Goal: Task Accomplishment & Management: Use online tool/utility

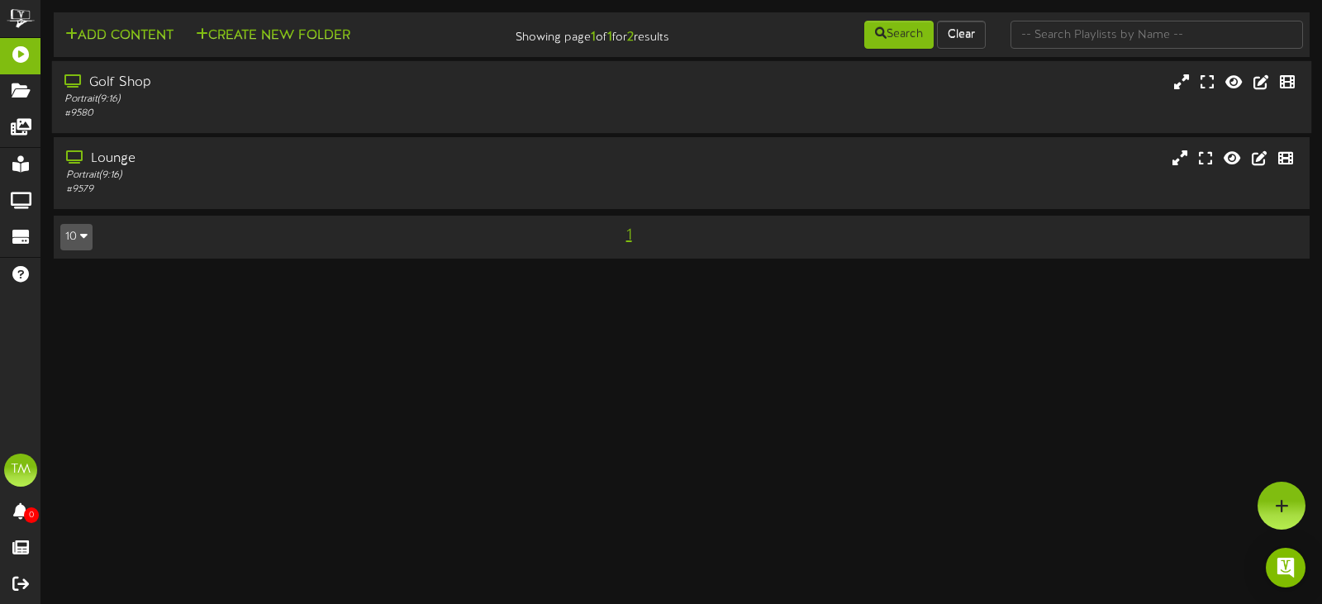
click at [389, 113] on div "# 9580" at bounding box center [314, 114] width 500 height 14
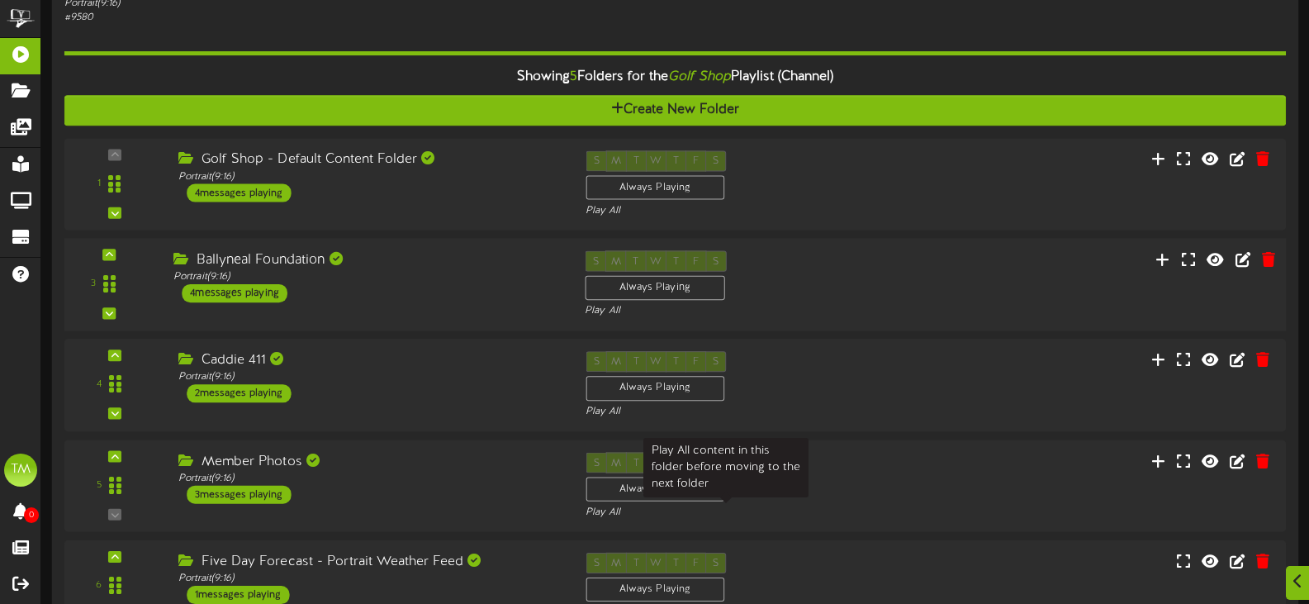
scroll to position [285, 0]
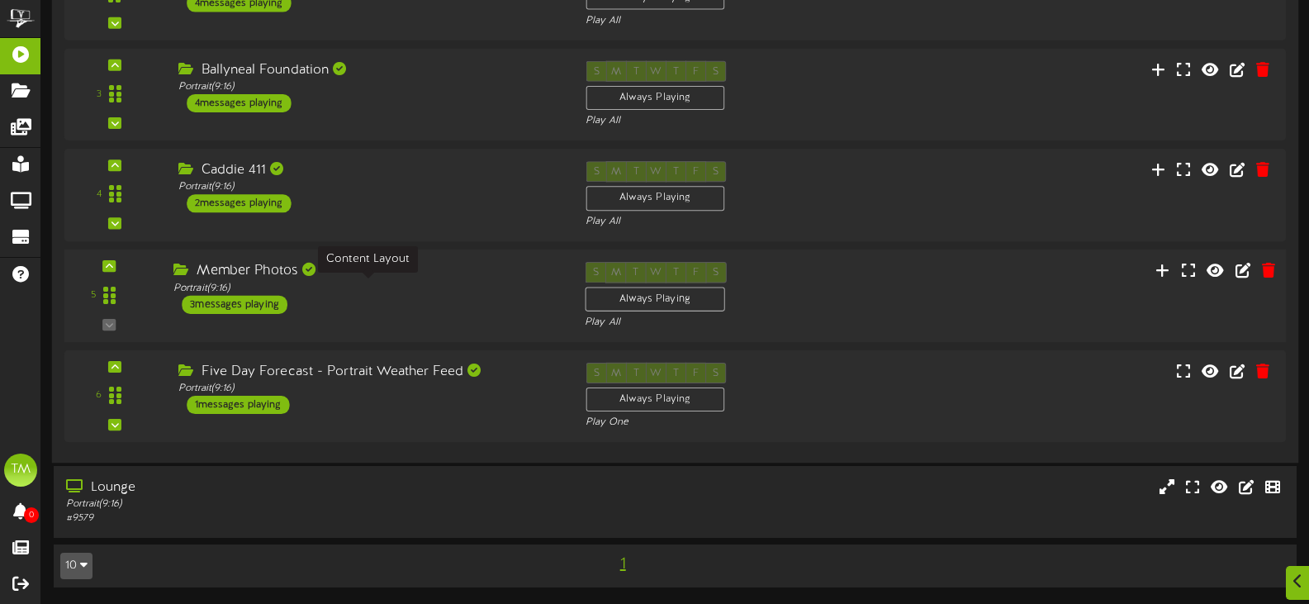
click at [396, 292] on div "Portrait ( 9:16 )" at bounding box center [366, 288] width 387 height 14
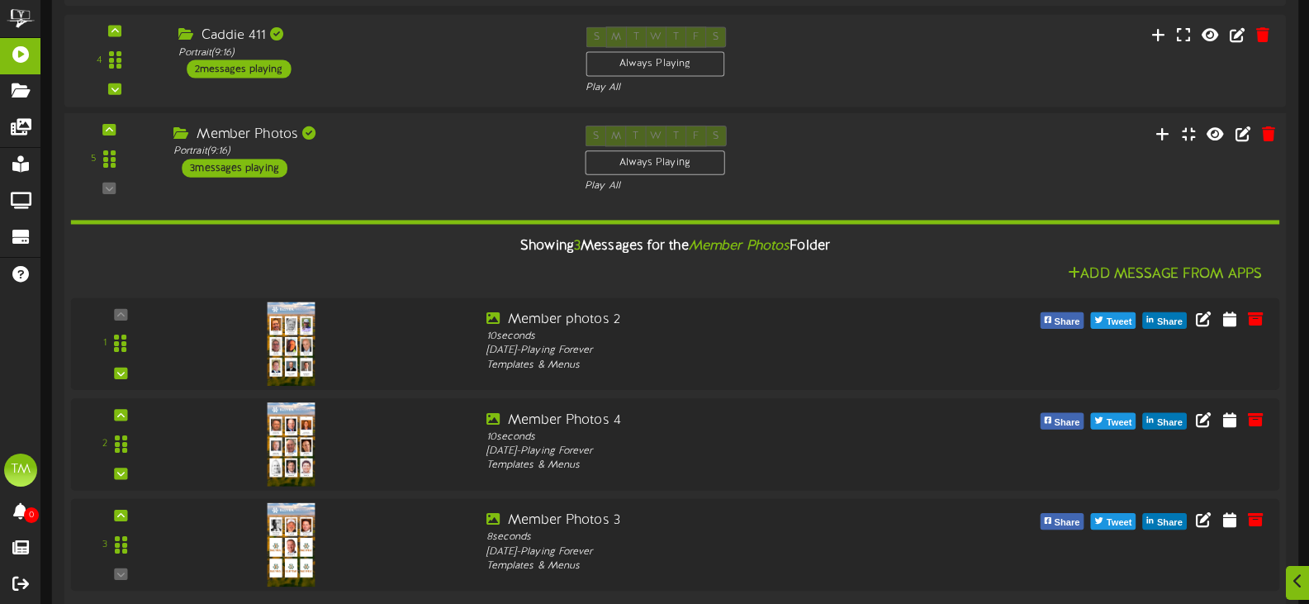
scroll to position [449, 0]
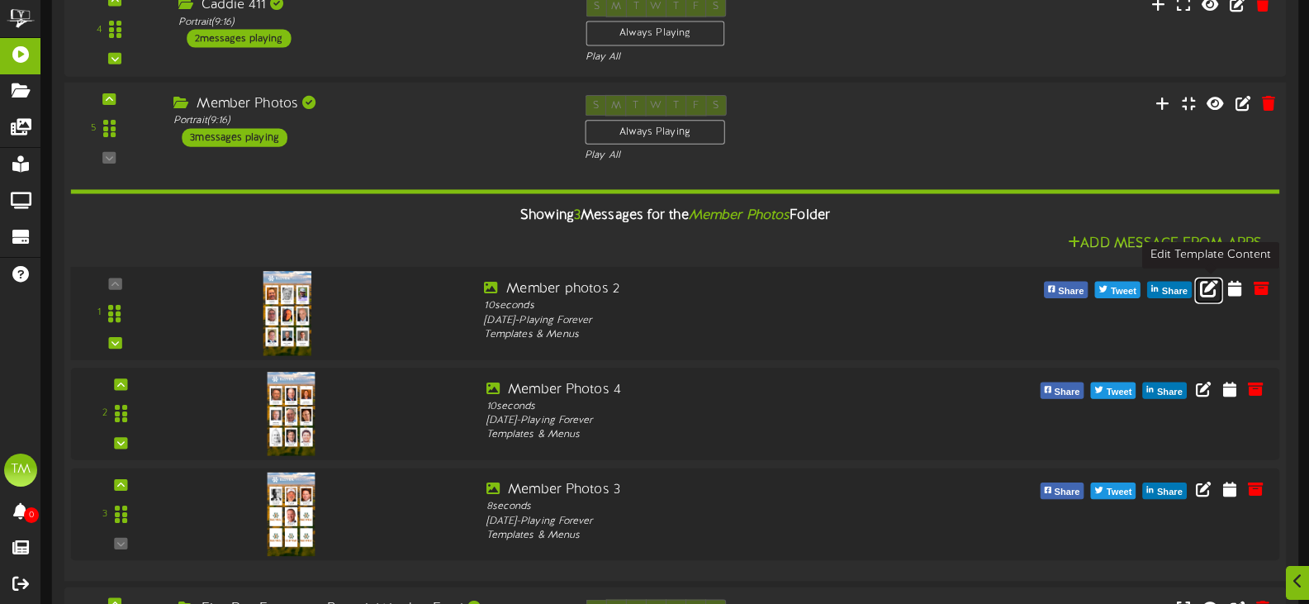
click at [1210, 287] on icon at bounding box center [1209, 287] width 18 height 18
